Goal: Information Seeking & Learning: Learn about a topic

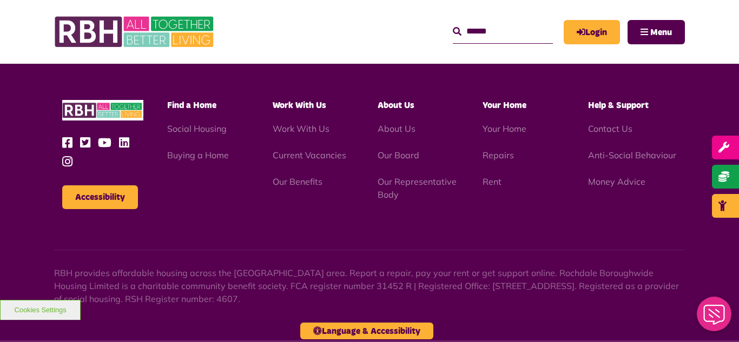
scroll to position [1787, 0]
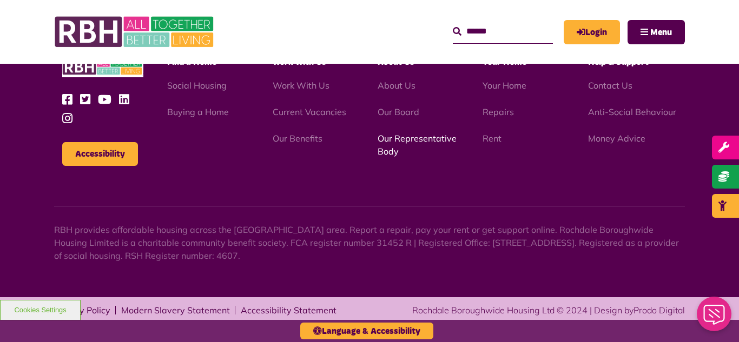
click at [405, 137] on link "Our Representative Body" at bounding box center [417, 145] width 79 height 24
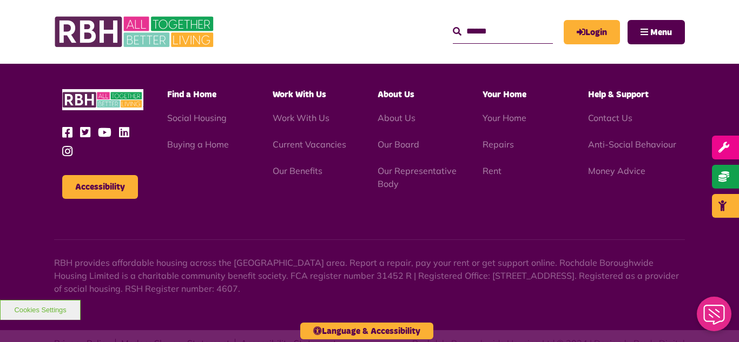
scroll to position [3140, 0]
